Goal: Navigation & Orientation: Find specific page/section

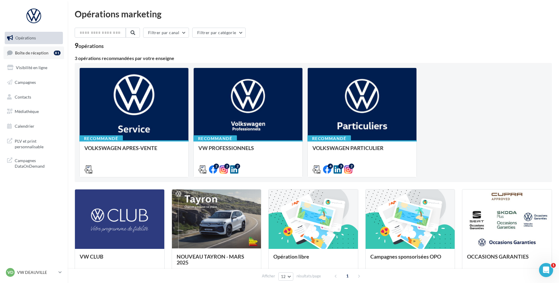
click at [46, 56] on link "Boîte de réception 81" at bounding box center [34, 52] width 61 height 13
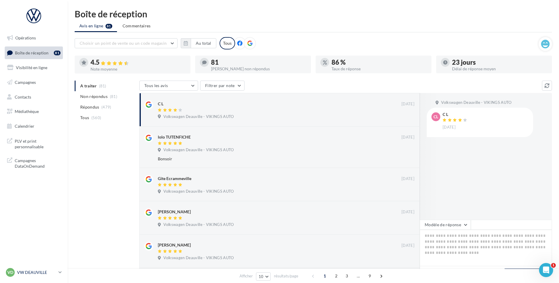
click at [36, 272] on p "VW DEAUVILLE" at bounding box center [36, 272] width 39 height 6
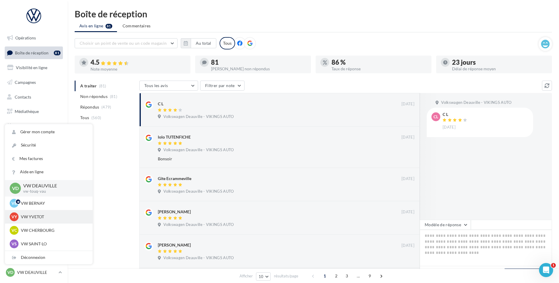
scroll to position [118, 0]
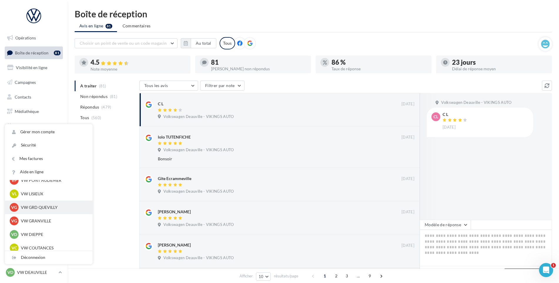
click at [48, 204] on div "VG VW GRD QUEVILLY vw-leg-vau" at bounding box center [49, 207] width 78 height 9
